Goal: Task Accomplishment & Management: Complete application form

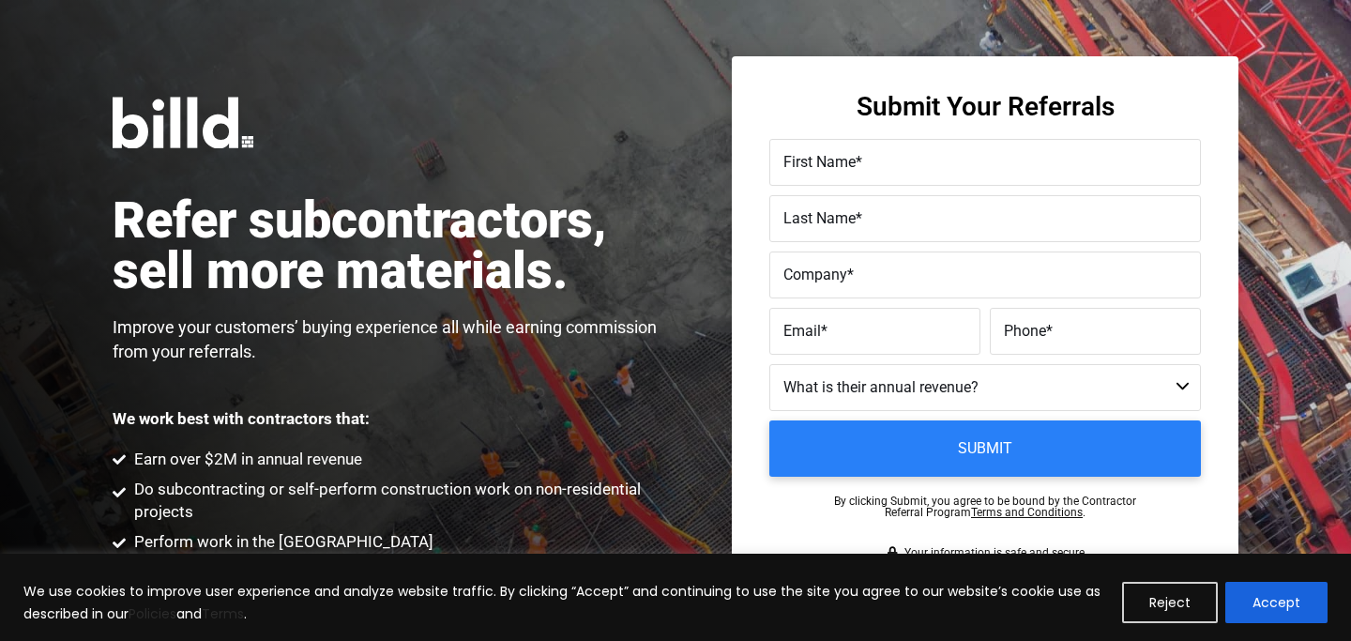
click at [831, 170] on span "First Name" at bounding box center [820, 162] width 72 height 18
click at [831, 170] on input "First Name *" at bounding box center [986, 162] width 432 height 47
type input "[PERSON_NAME]"
type input "[PERSON_NAME] Music"
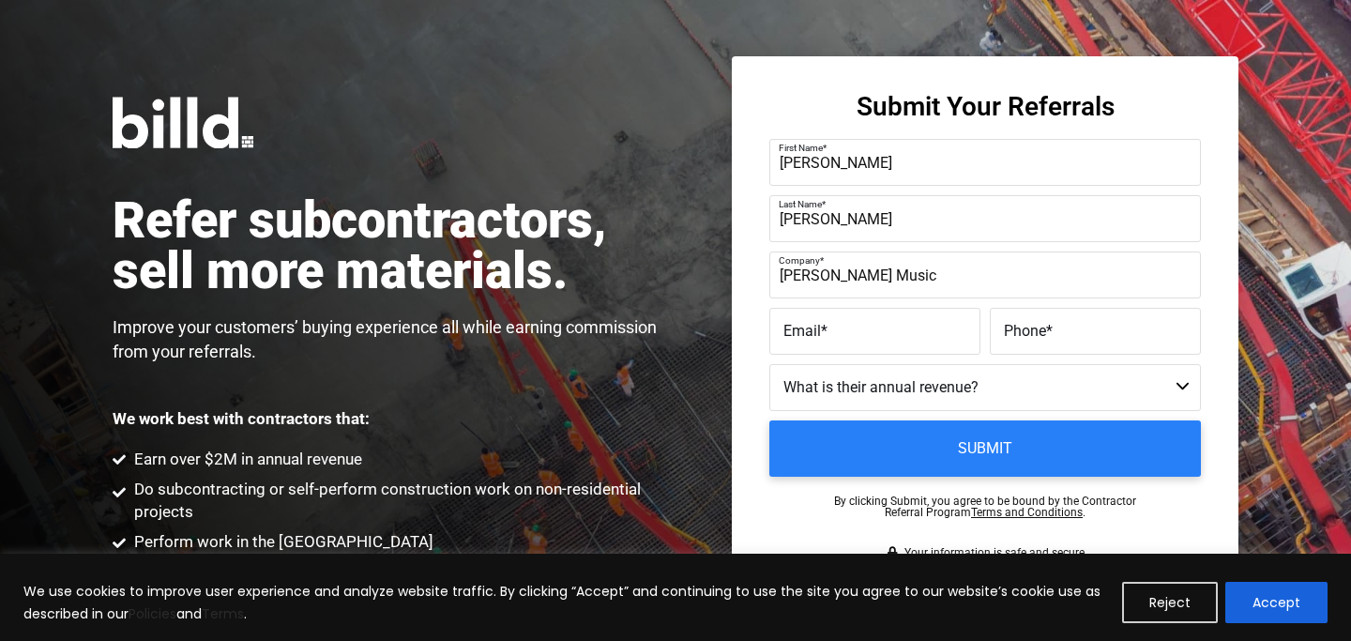
click at [1034, 325] on span "Phone" at bounding box center [1025, 331] width 42 height 18
click at [1034, 325] on input "Phone *" at bounding box center [1095, 331] width 211 height 47
paste input "[PHONE_NUMBER]"
type input "[PHONE_NUMBER]"
click at [829, 343] on label "Email *" at bounding box center [875, 331] width 183 height 27
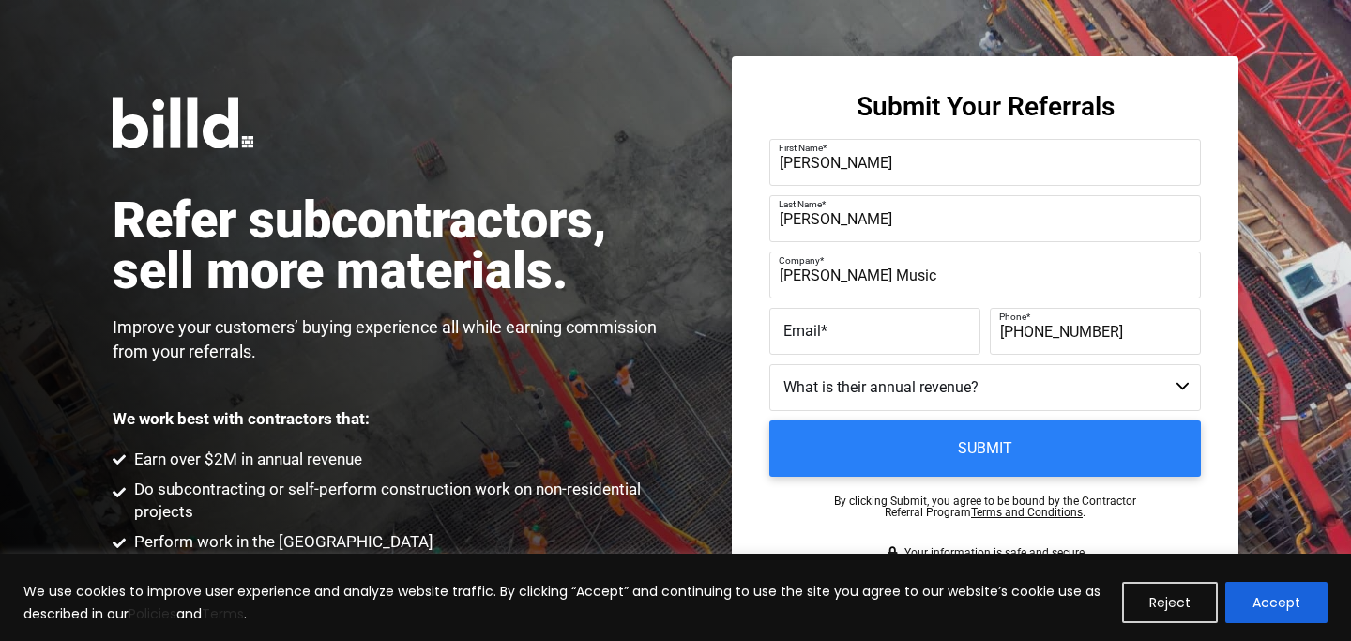
click at [829, 343] on input "Email *" at bounding box center [875, 331] width 211 height 47
paste input "[PERSON_NAME][EMAIL_ADDRESS][DOMAIN_NAME]"
type input "[PERSON_NAME][EMAIL_ADDRESS][DOMAIN_NAME]"
click at [804, 388] on select "Less than $1M $1M - $2M $2M - $4M $4M - $8M $8M - $25M $25M - $40M $40M +" at bounding box center [986, 387] width 432 height 47
select select "$2M - $4M"
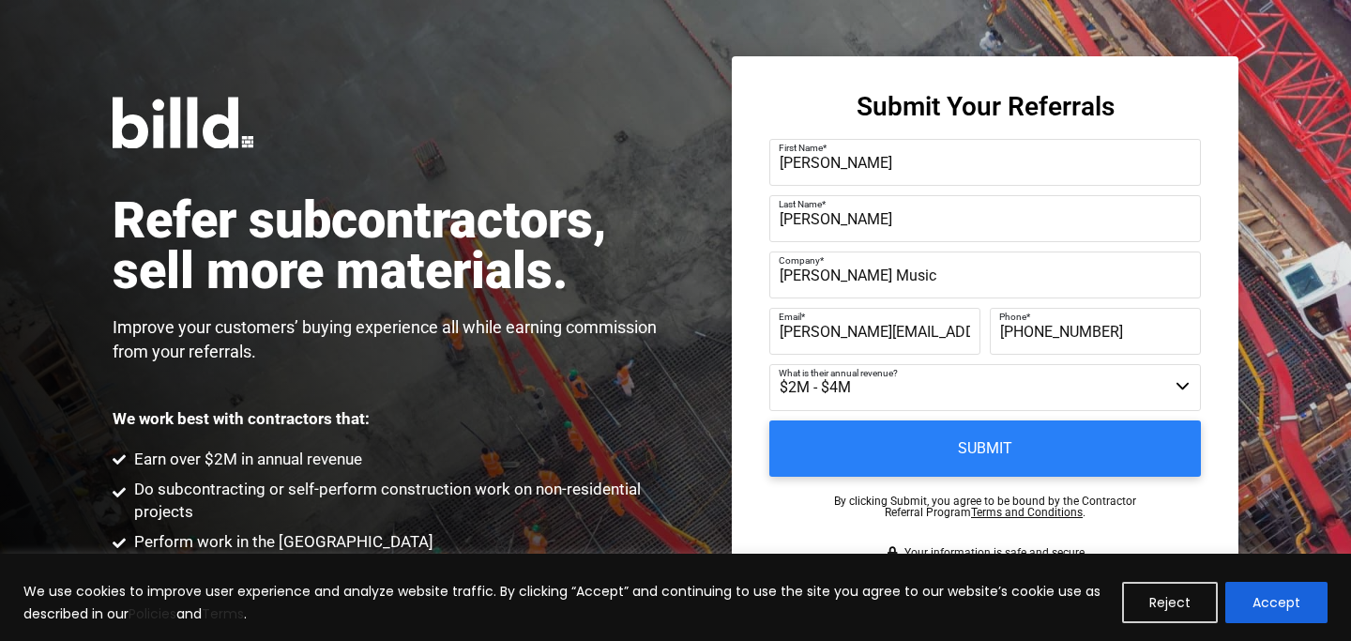
click at [770, 364] on select "Less than $1M $1M - $2M $2M - $4M $4M - $8M $8M - $25M $25M - $40M $40M +" at bounding box center [986, 387] width 432 height 47
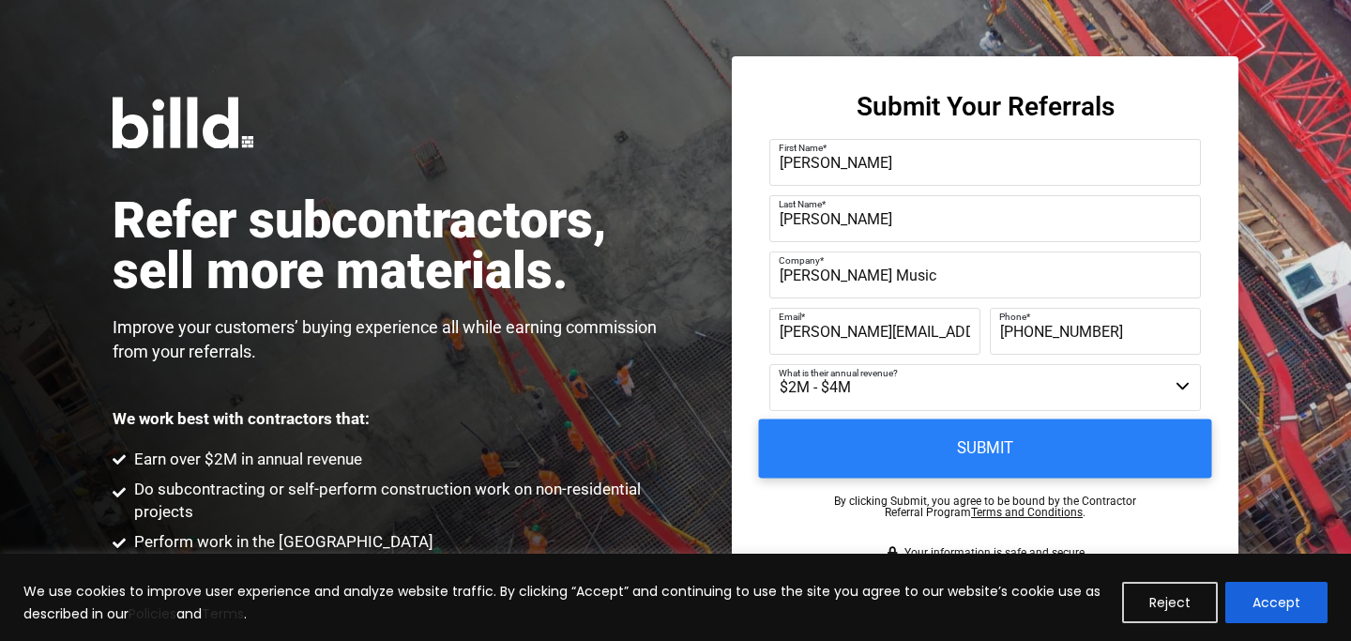
click at [877, 447] on input "Submit" at bounding box center [985, 448] width 453 height 59
